Goal: Task Accomplishment & Management: Use online tool/utility

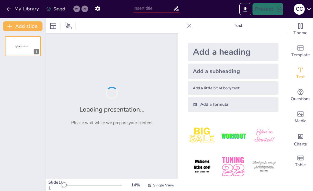
type input "El Futuro del Aprendizaje: Cómo la IA Está Redefiniendo la Educación Primaria y…"
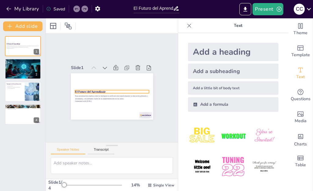
click at [94, 87] on div "El Futuro del Aprendizaje Esta presentación explora cómo la inteligencia artifi…" at bounding box center [112, 96] width 82 height 46
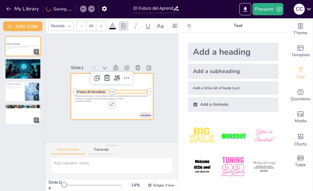
click at [110, 109] on div at bounding box center [112, 96] width 82 height 46
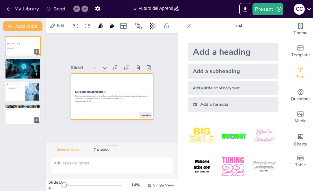
click at [109, 80] on div at bounding box center [112, 96] width 82 height 46
drag, startPoint x: 229, startPoint y: 134, endPoint x: 225, endPoint y: 134, distance: 4.6
click at [229, 134] on img at bounding box center [233, 136] width 28 height 28
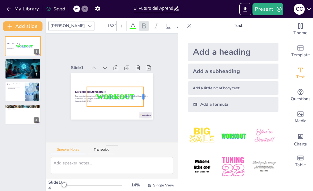
drag, startPoint x: 112, startPoint y: 94, endPoint x: 127, endPoint y: 95, distance: 15.6
click at [143, 90] on div at bounding box center [145, 97] width 5 height 20
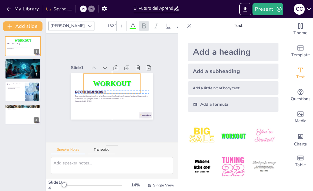
drag, startPoint x: 124, startPoint y: 99, endPoint x: 122, endPoint y: 83, distance: 15.7
click at [122, 83] on p "WORKOUT" at bounding box center [111, 84] width 57 height 10
click at [134, 50] on div "Slide 1 El Futuro del Aprendizaje Esta presentación explora cómo la inteligenci…" at bounding box center [112, 88] width 132 height 108
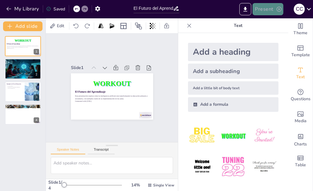
click at [270, 9] on button "Present" at bounding box center [267, 9] width 31 height 12
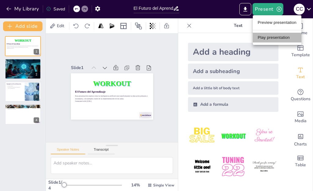
click at [273, 36] on li "Play presentation" at bounding box center [277, 38] width 49 height 10
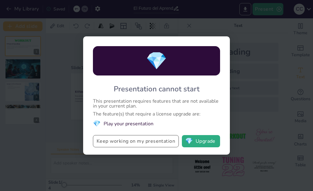
click at [144, 143] on button "Keep working on my presentation" at bounding box center [136, 141] width 86 height 12
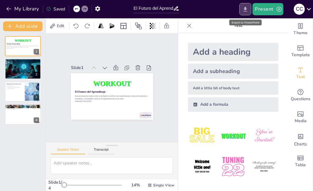
click at [246, 10] on icon "Export to PowerPoint" at bounding box center [245, 9] width 6 height 6
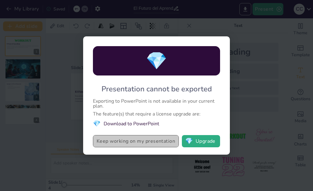
click at [149, 143] on button "Keep working on my presentation" at bounding box center [136, 141] width 86 height 12
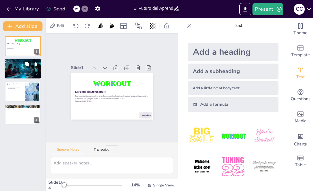
click at [23, 68] on div at bounding box center [31, 64] width 16 height 7
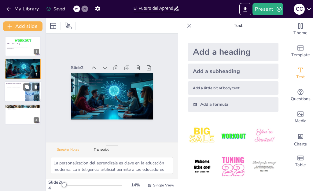
click at [22, 90] on div at bounding box center [23, 91] width 37 height 21
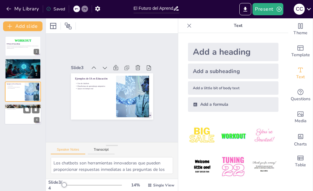
click at [20, 112] on div at bounding box center [23, 114] width 37 height 21
type textarea "La capacitación docente es un aspecto vital para implementar la inteligencia ar…"
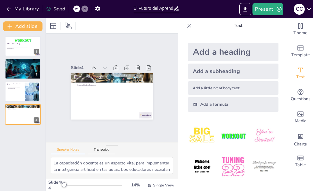
click at [187, 24] on icon at bounding box center [189, 26] width 4 height 4
